Goal: Transaction & Acquisition: Purchase product/service

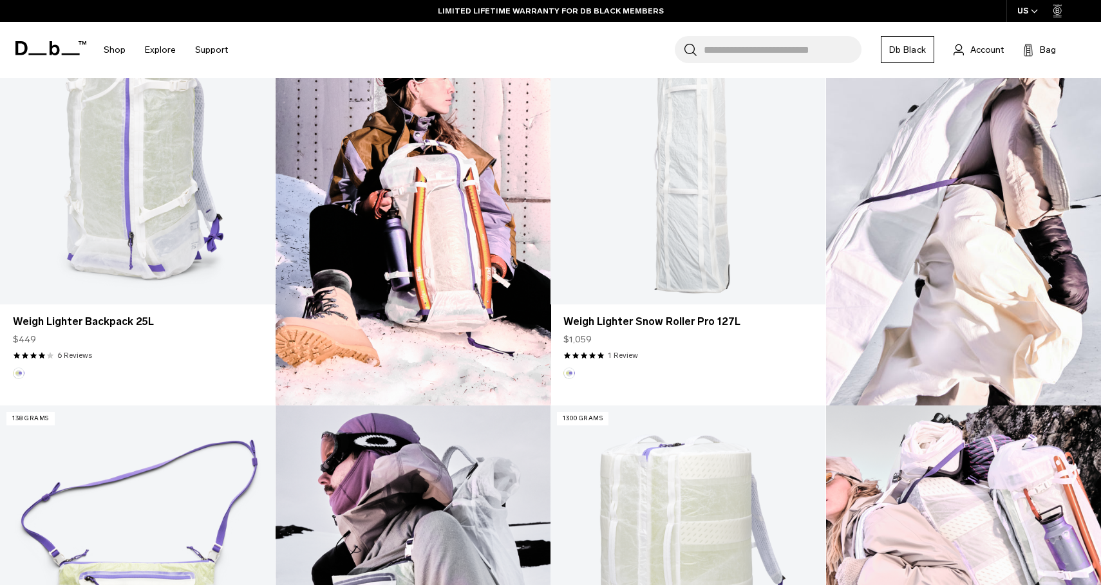
scroll to position [328, 0]
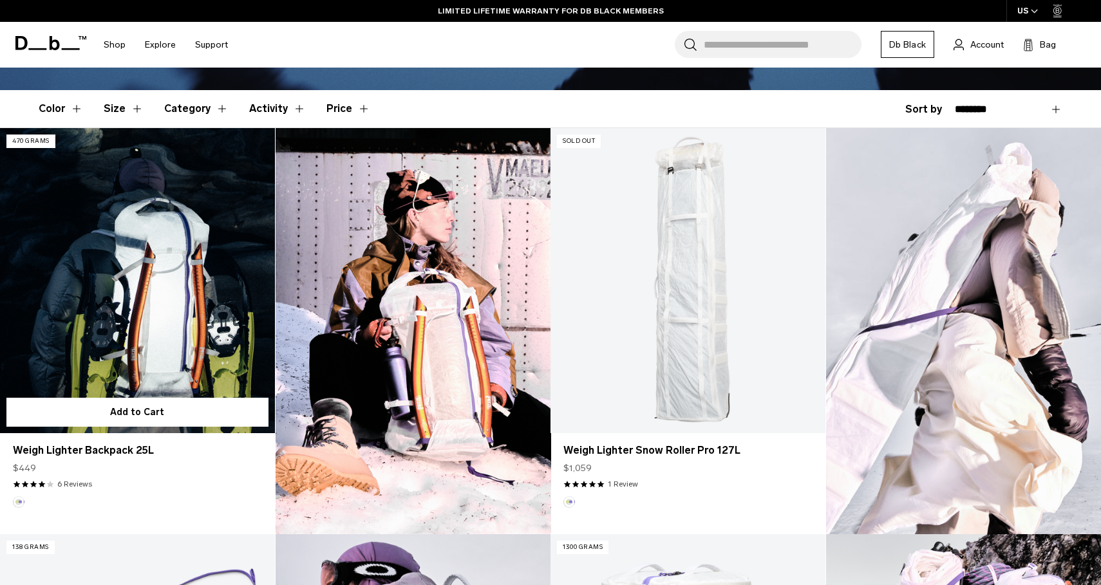
click at [188, 312] on link "Weigh Lighter Backpack 25L" at bounding box center [137, 280] width 275 height 305
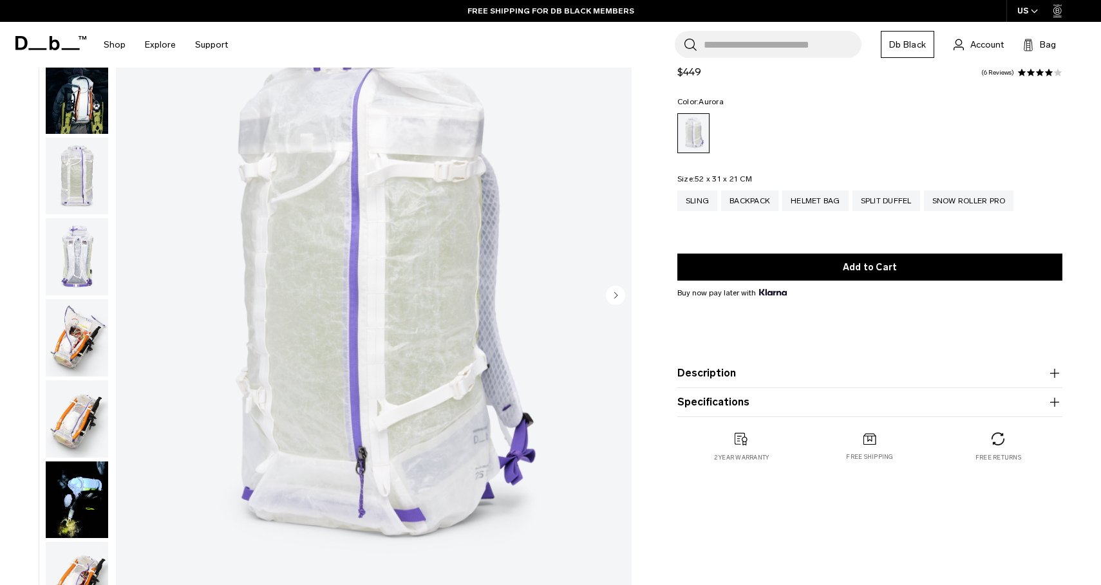
scroll to position [134, 0]
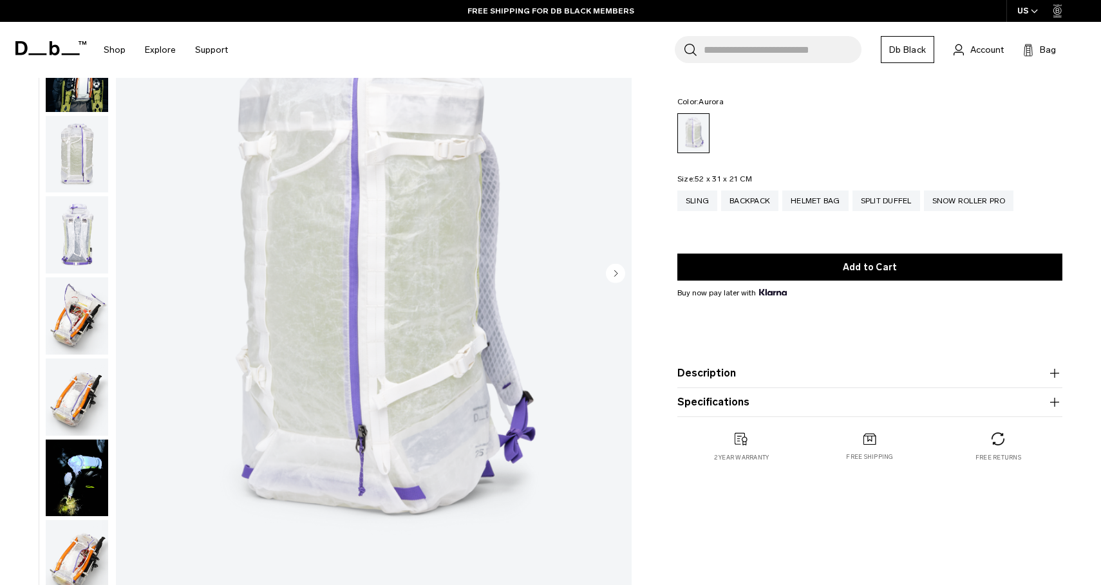
click at [68, 164] on img "button" at bounding box center [77, 154] width 62 height 77
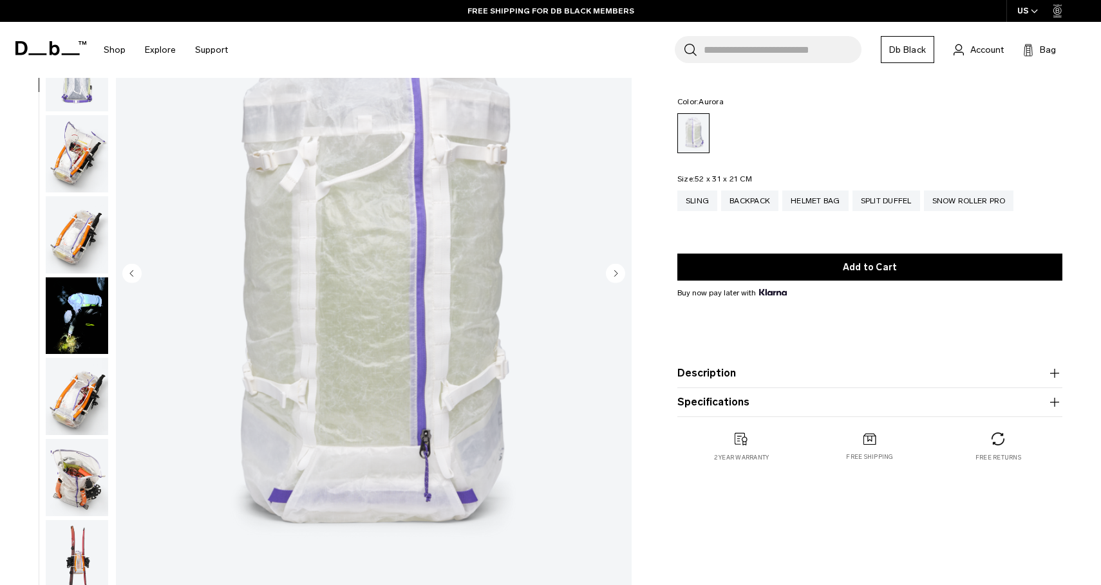
click at [74, 89] on img "button" at bounding box center [77, 72] width 62 height 77
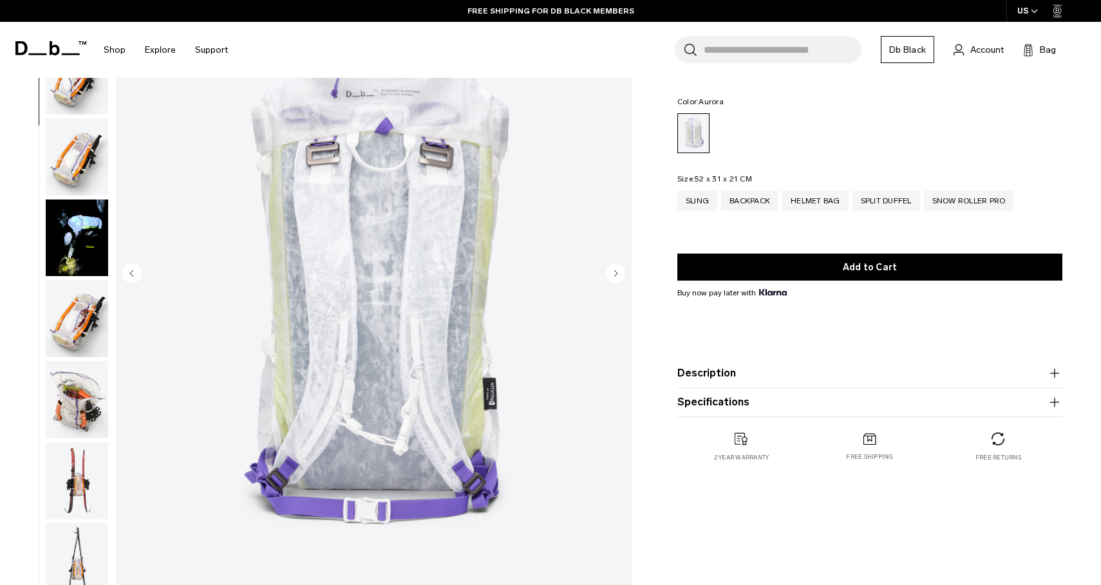
scroll to position [243, 0]
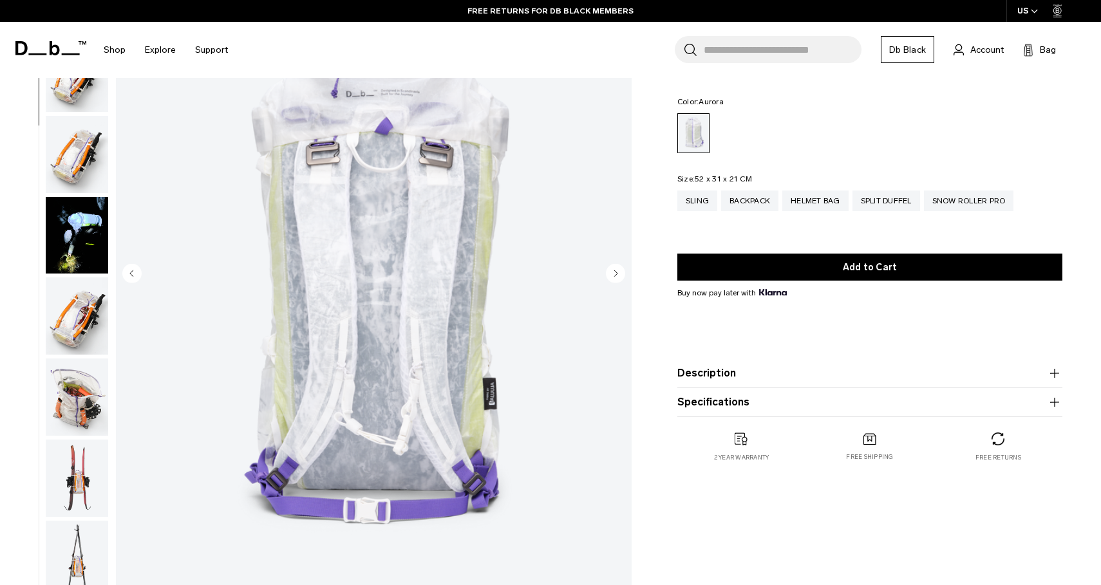
click at [84, 142] on img "button" at bounding box center [77, 154] width 62 height 77
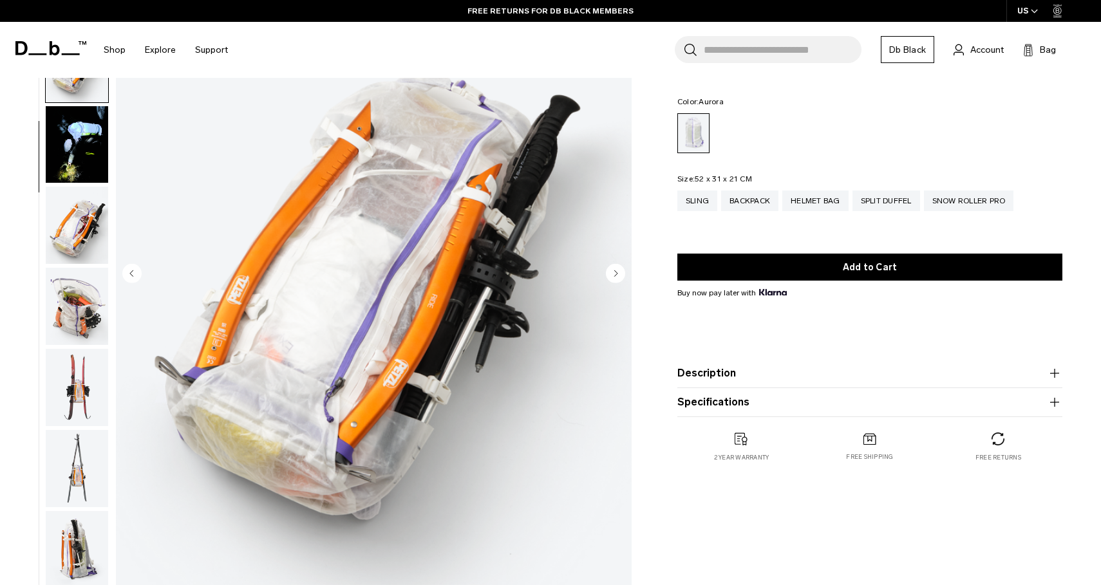
click at [84, 142] on img "button" at bounding box center [77, 144] width 62 height 77
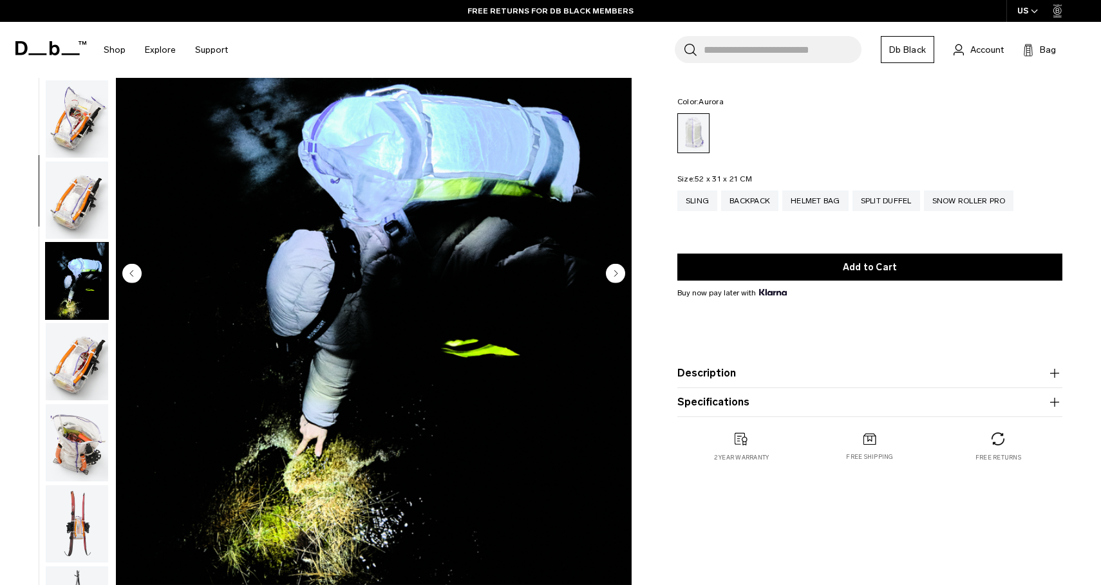
click at [75, 131] on img "button" at bounding box center [77, 118] width 62 height 77
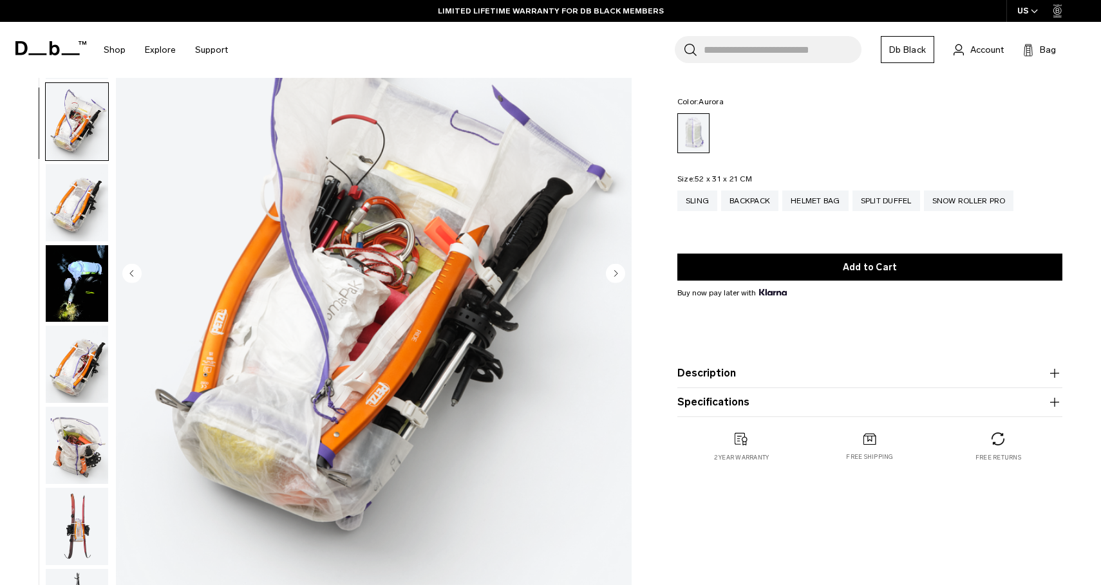
scroll to position [0, 0]
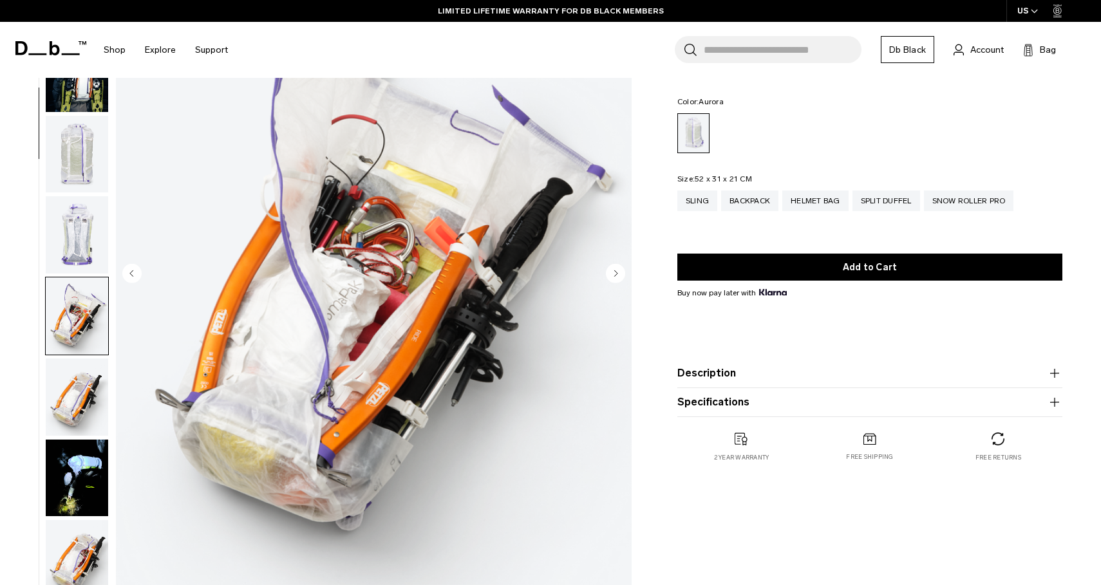
click at [82, 236] on img "button" at bounding box center [77, 234] width 62 height 77
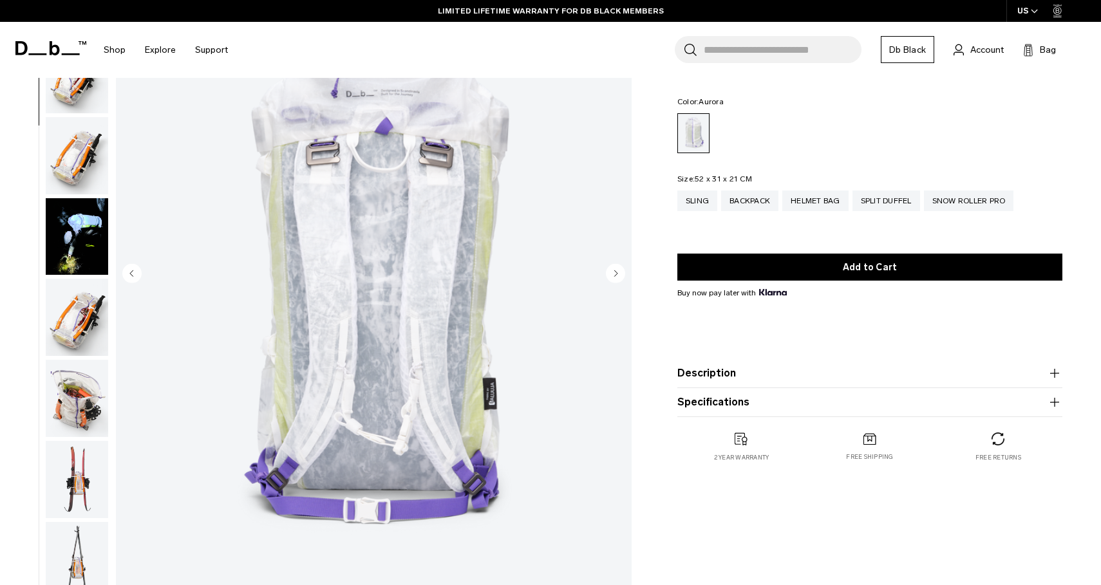
scroll to position [243, 0]
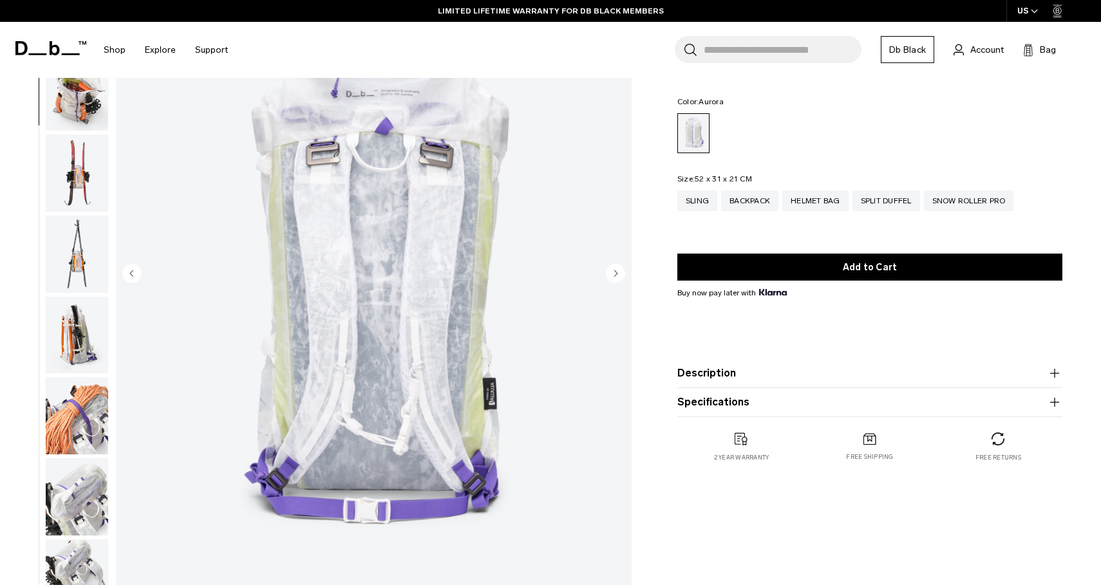
click at [71, 350] on img "button" at bounding box center [77, 335] width 62 height 77
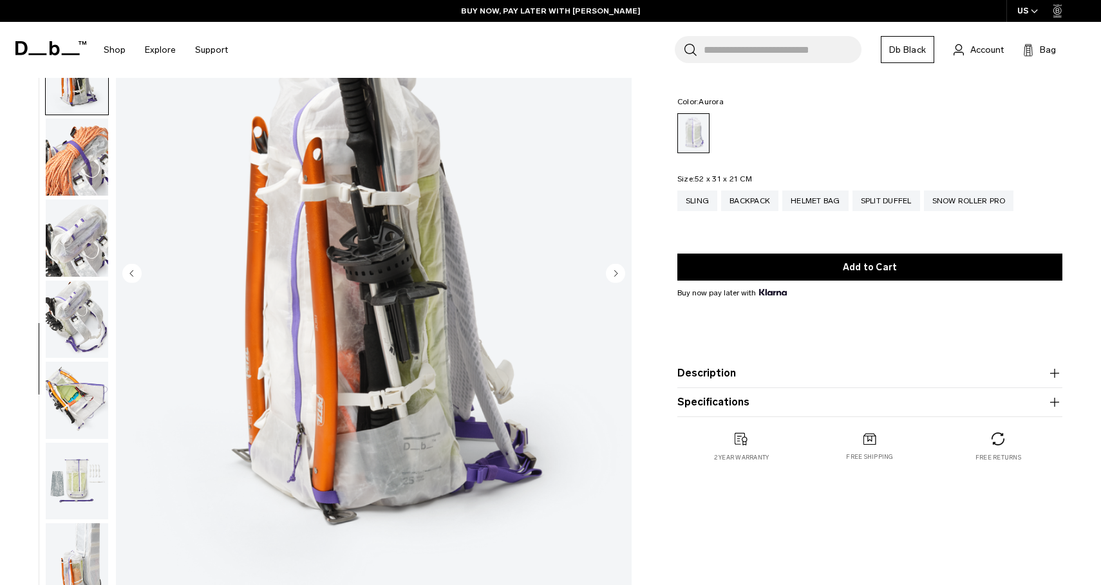
scroll to position [811, 0]
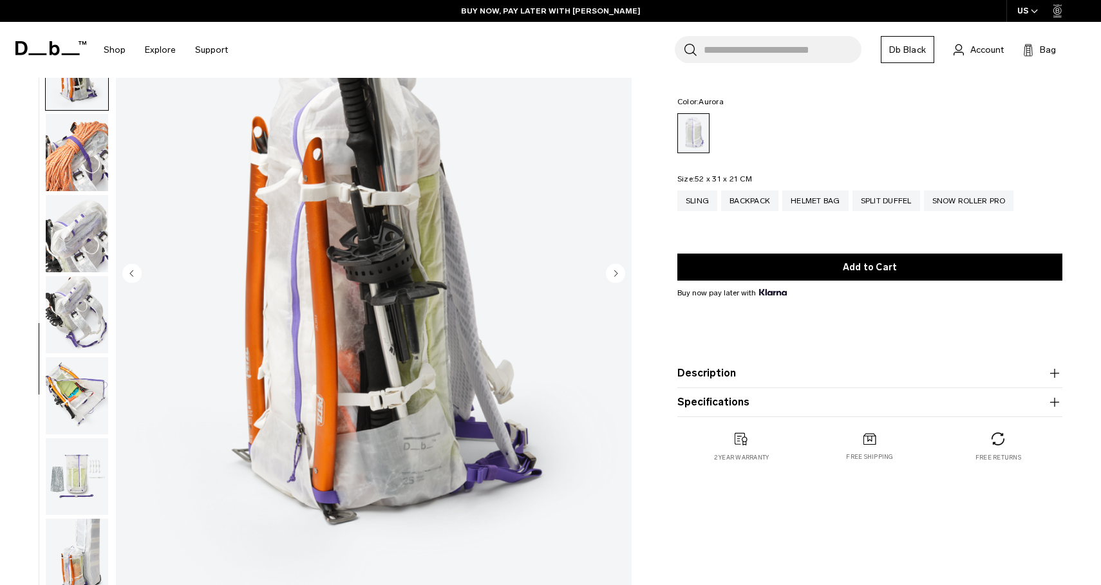
click at [59, 153] on img "button" at bounding box center [77, 152] width 62 height 77
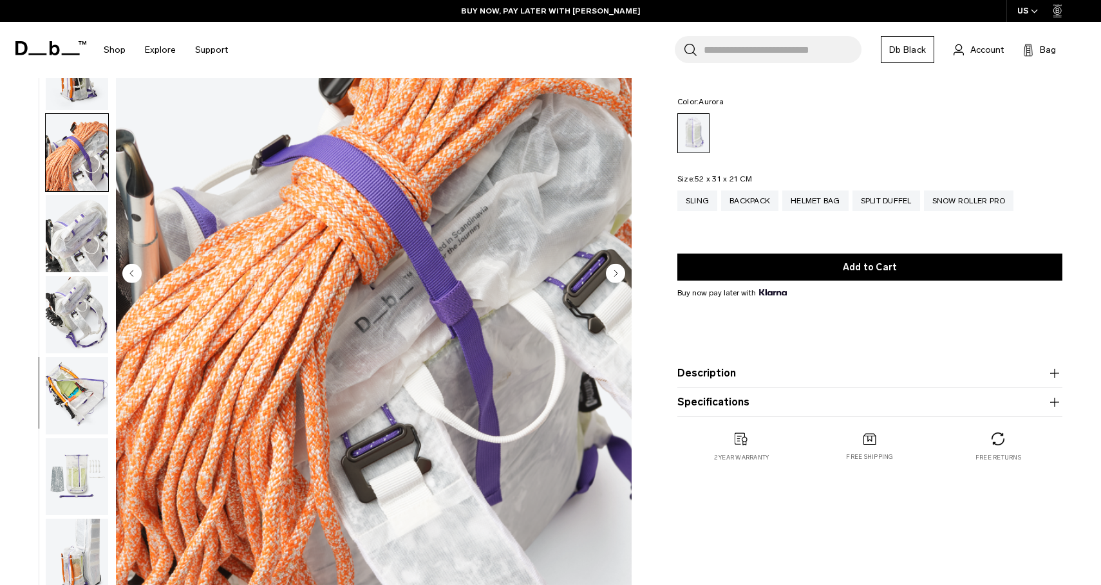
click at [75, 214] on img "button" at bounding box center [77, 233] width 62 height 77
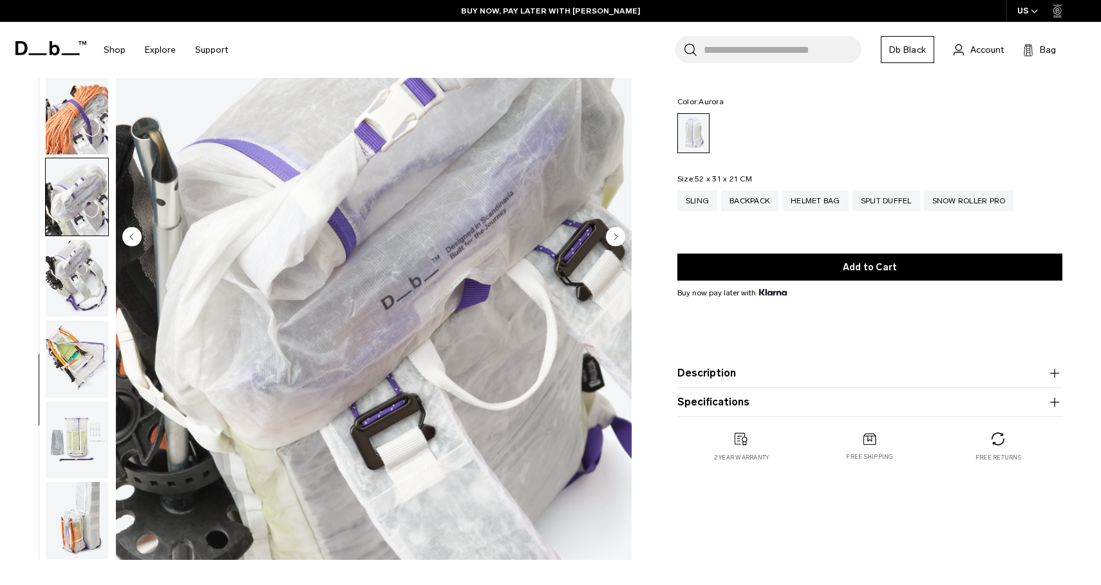
scroll to position [173, 0]
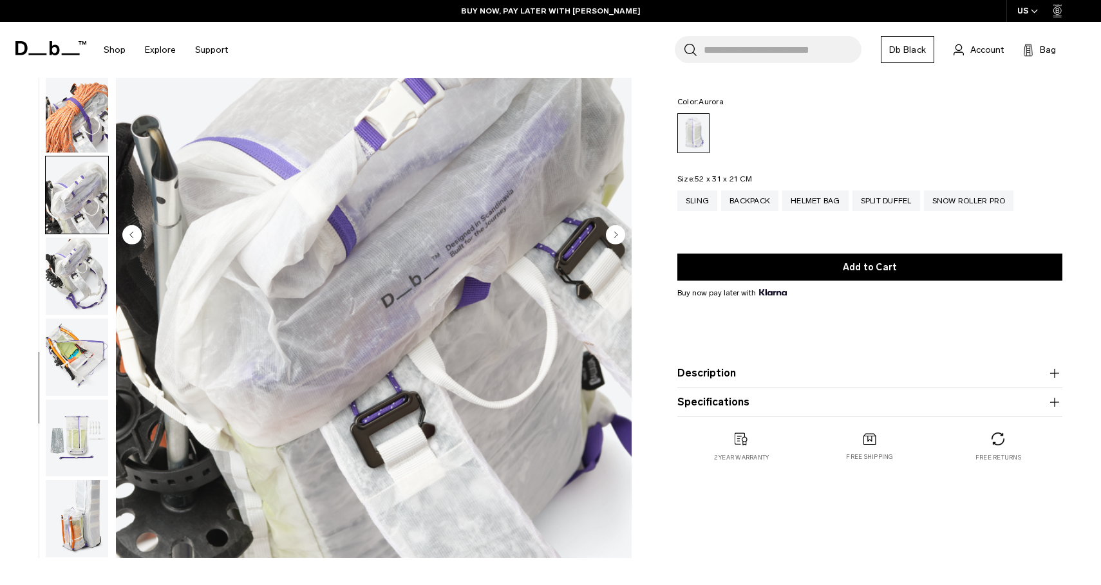
click at [77, 262] on img "button" at bounding box center [77, 276] width 62 height 77
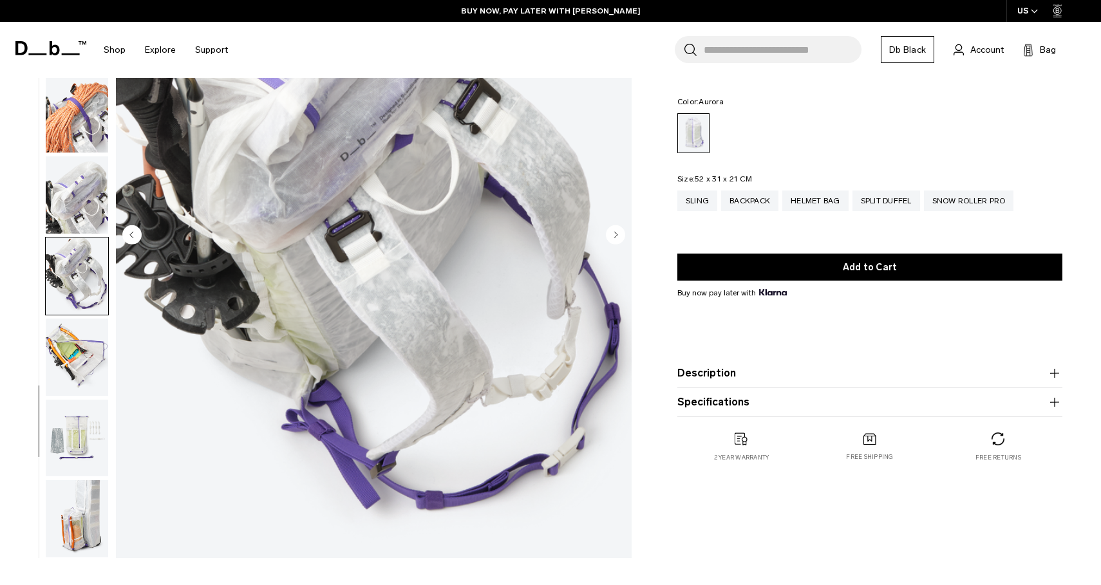
click at [80, 331] on img "button" at bounding box center [77, 357] width 62 height 77
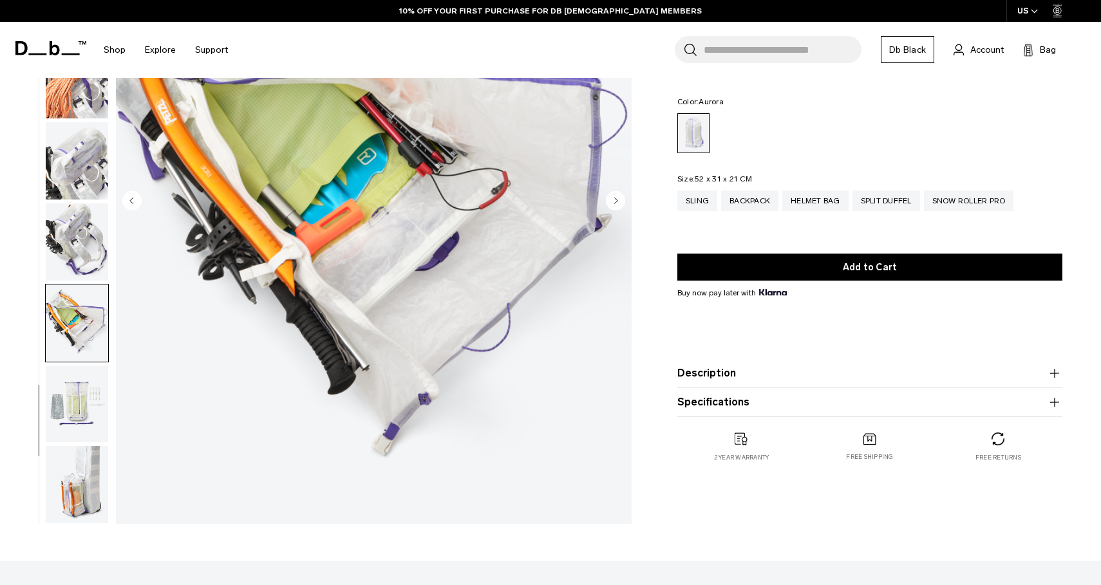
scroll to position [208, 0]
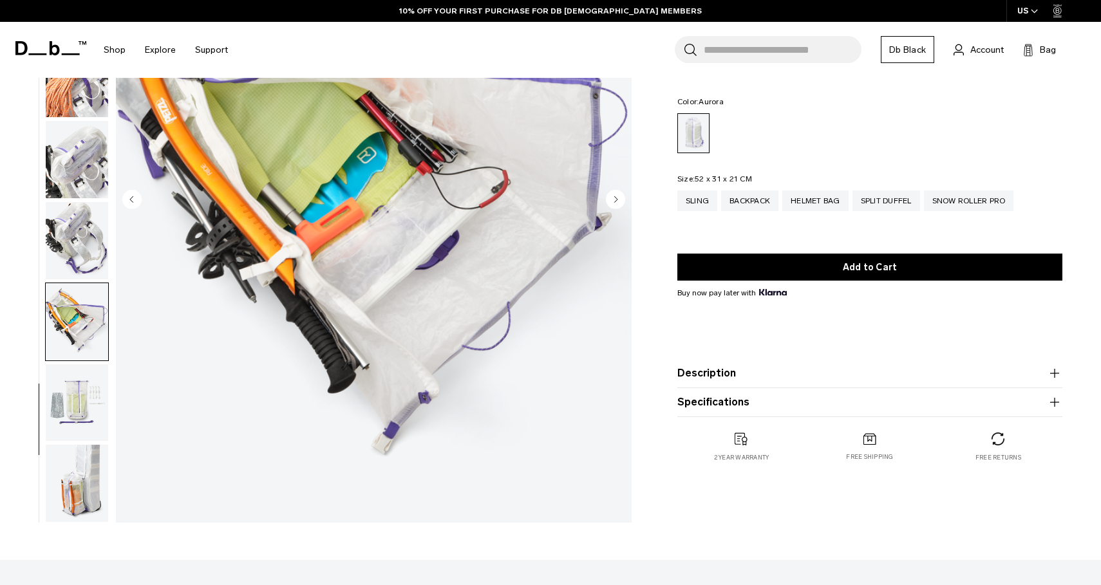
click at [85, 396] on img "button" at bounding box center [77, 402] width 62 height 77
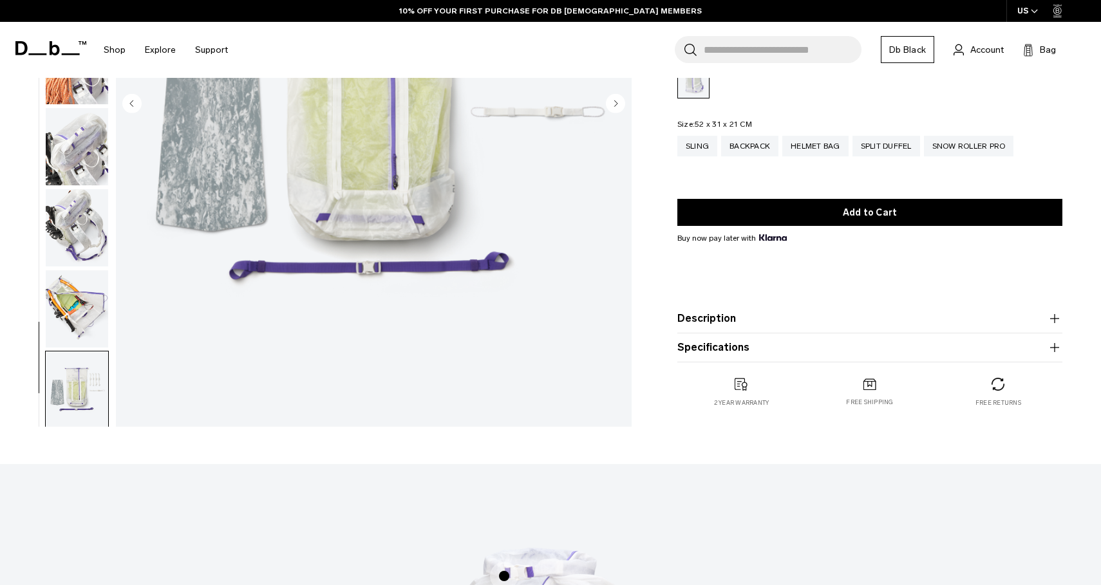
scroll to position [811, 0]
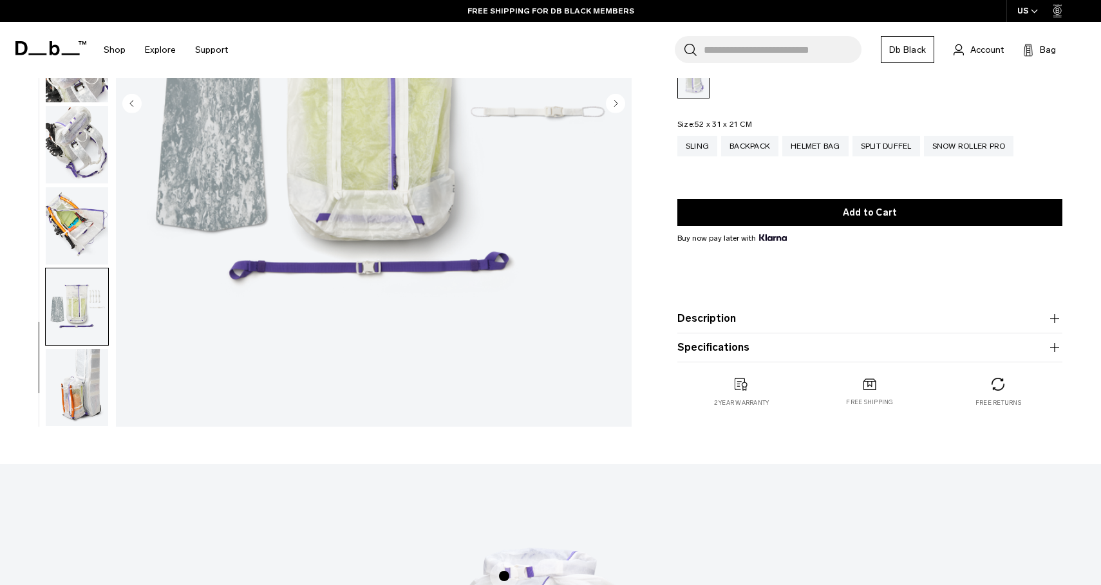
click at [79, 387] on img "button" at bounding box center [77, 387] width 62 height 77
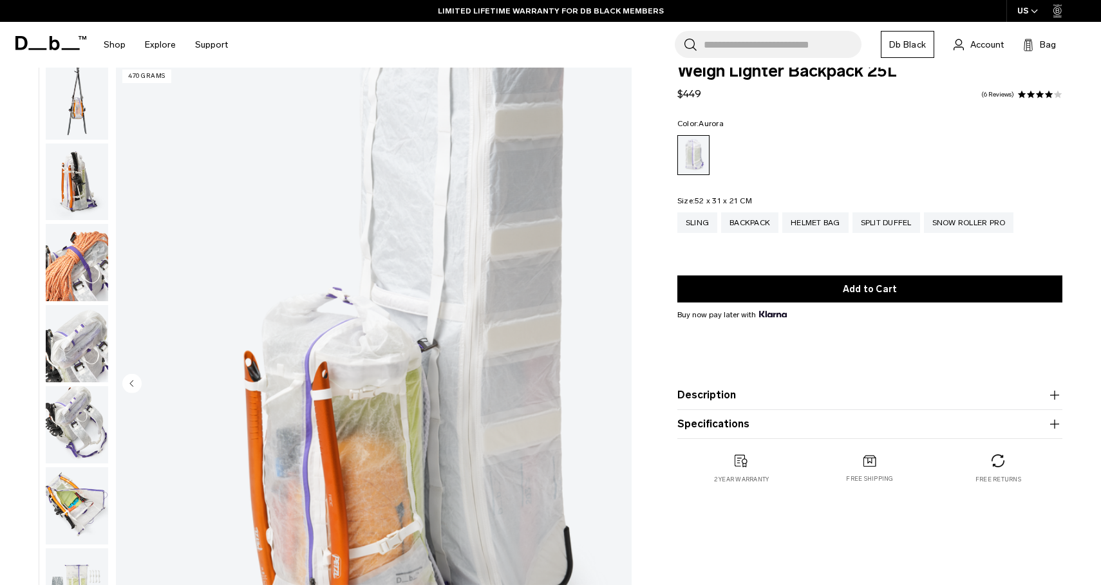
scroll to position [0, 0]
